Goal: Find specific page/section: Find specific page/section

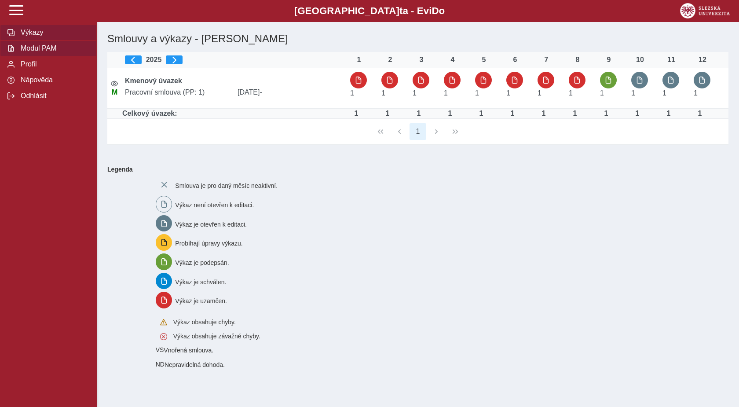
click at [42, 52] on span "Modul PAM" at bounding box center [53, 48] width 71 height 8
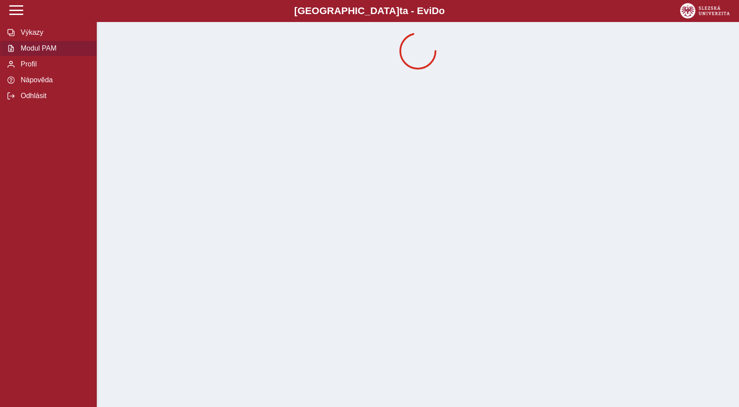
click at [42, 52] on span "Modul PAM" at bounding box center [53, 48] width 71 height 8
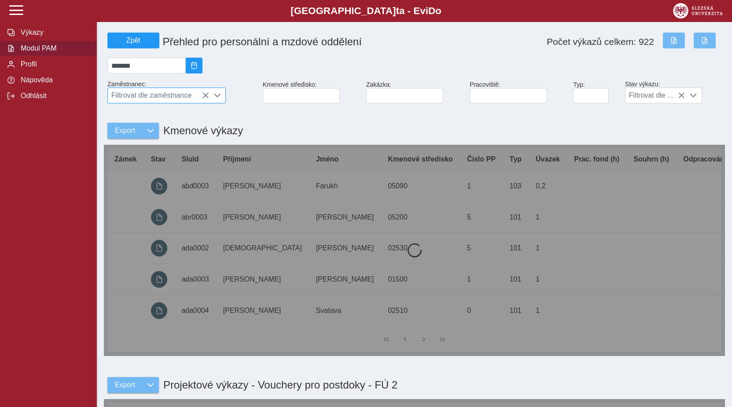
click at [161, 99] on span "Filtrovat dle zaměstnance" at bounding box center [158, 95] width 101 height 15
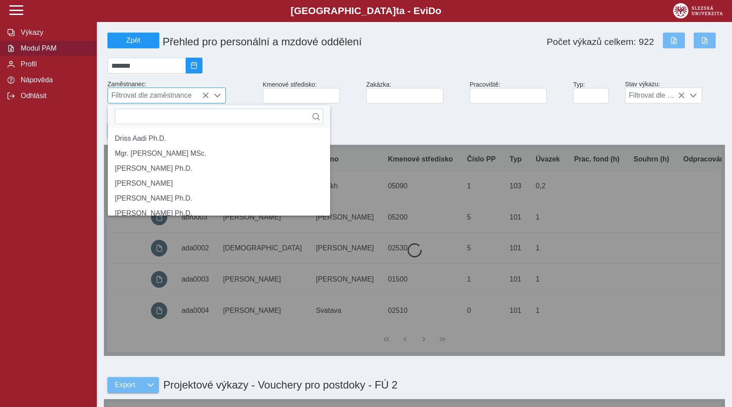
scroll to position [5, 36]
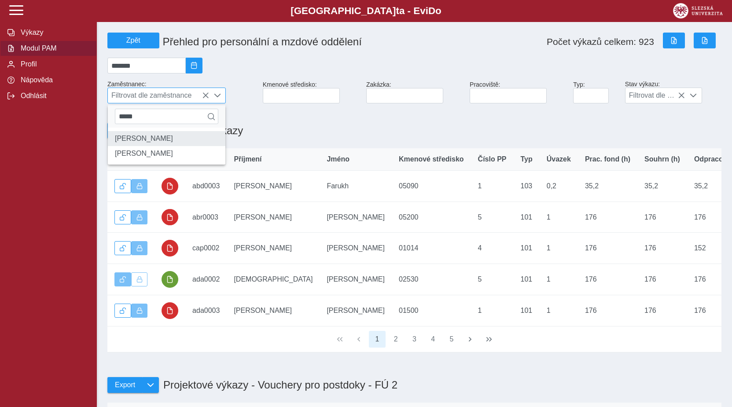
type input "*****"
click at [133, 146] on li "[PERSON_NAME]" at bounding box center [166, 138] width 117 height 15
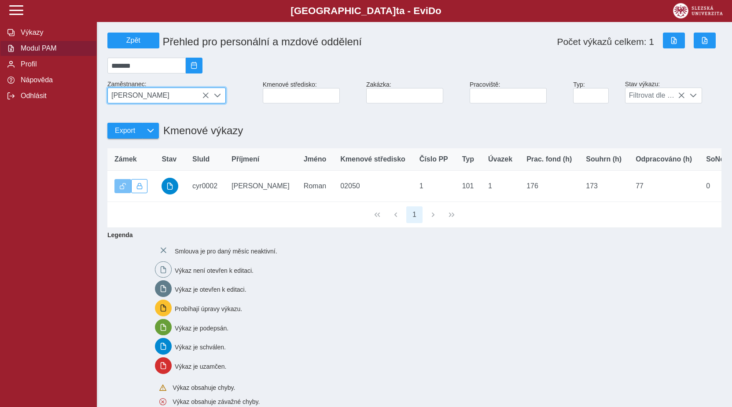
scroll to position [5, 36]
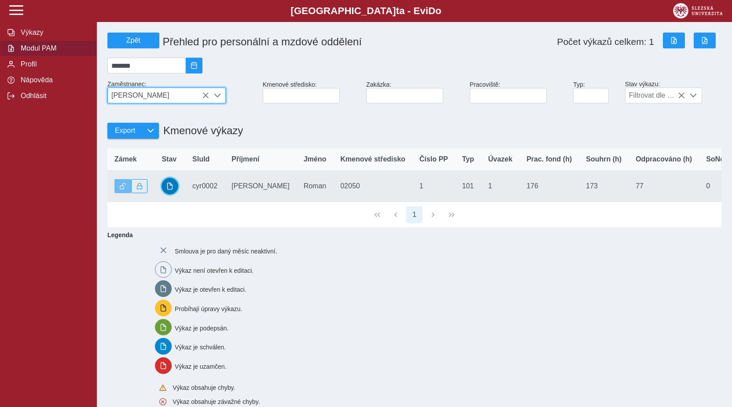
click at [175, 194] on button "button" at bounding box center [169, 186] width 17 height 17
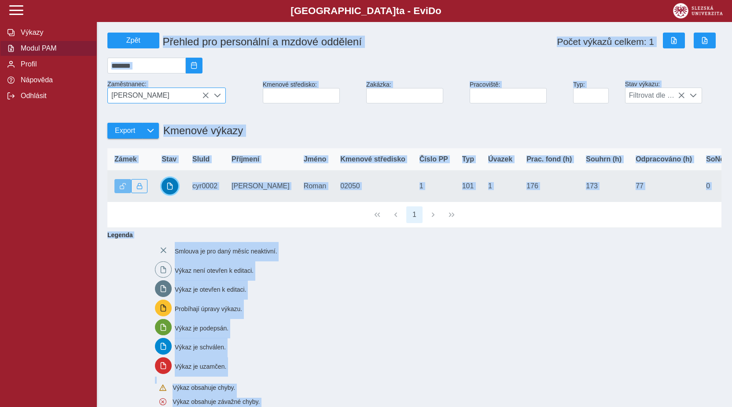
click at [175, 195] on div "Slezská univerzi t a - Evi D o EviDo Výkazy Modul PAM Profil Nápověda Odhlásit …" at bounding box center [366, 225] width 732 height 451
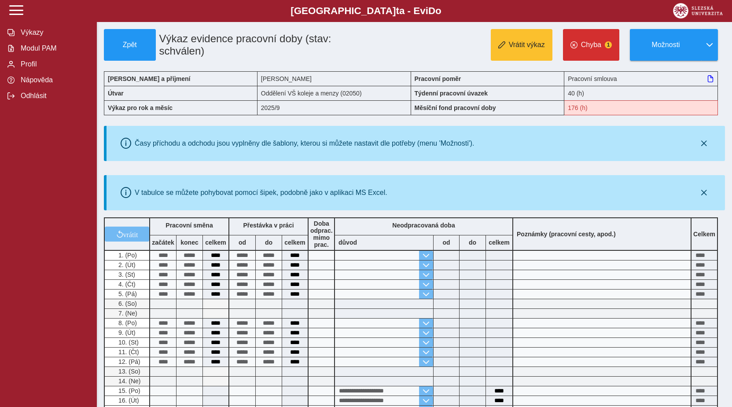
click at [279, 200] on div "V tabulce se můžete pohybovat pomocí šipek, podobně jako v aplikaci MS Excel." at bounding box center [415, 193] width 611 height 28
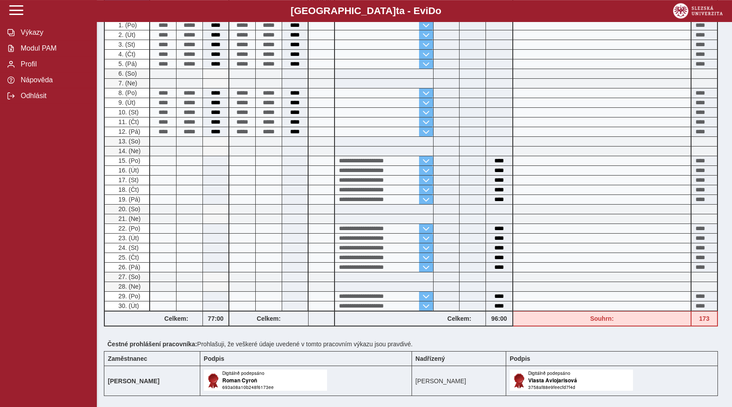
scroll to position [269, 0]
